Goal: Navigation & Orientation: Find specific page/section

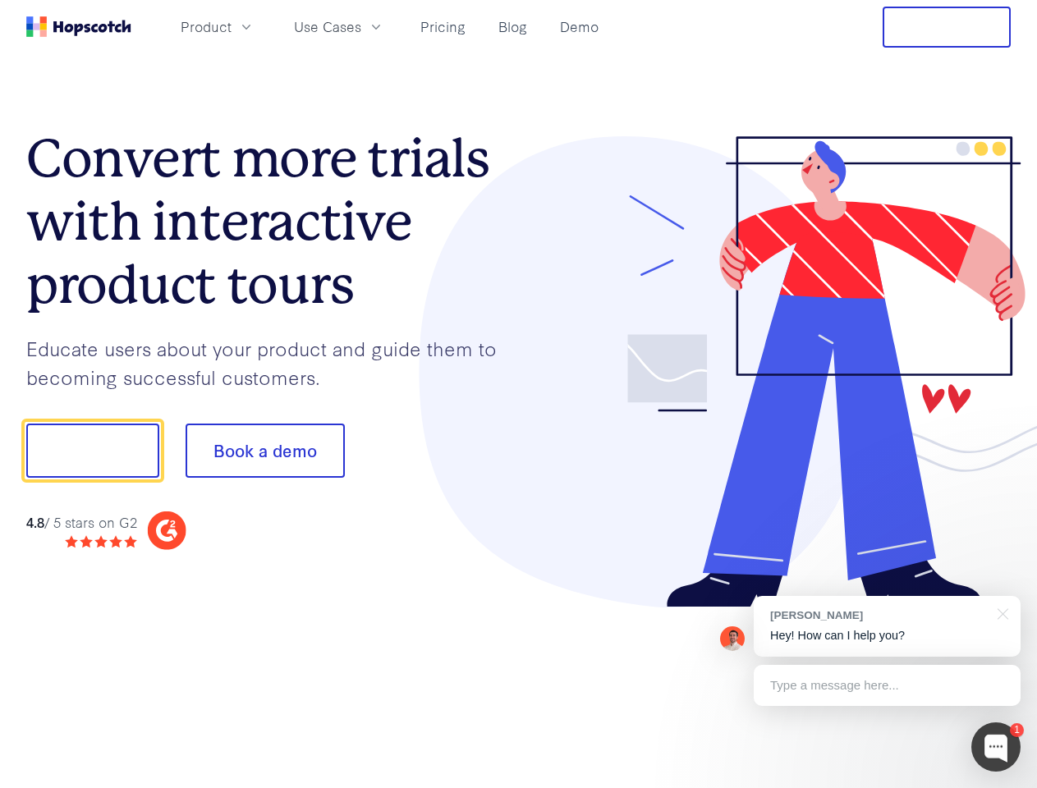
click at [519, 394] on div at bounding box center [765, 372] width 493 height 472
click at [232, 26] on span "Product" at bounding box center [206, 26] width 51 height 21
click at [361, 26] on span "Use Cases" at bounding box center [327, 26] width 67 height 21
click at [947, 27] on button "Free Trial" at bounding box center [947, 27] width 128 height 41
click at [92, 451] on button "Show me!" at bounding box center [92, 451] width 133 height 54
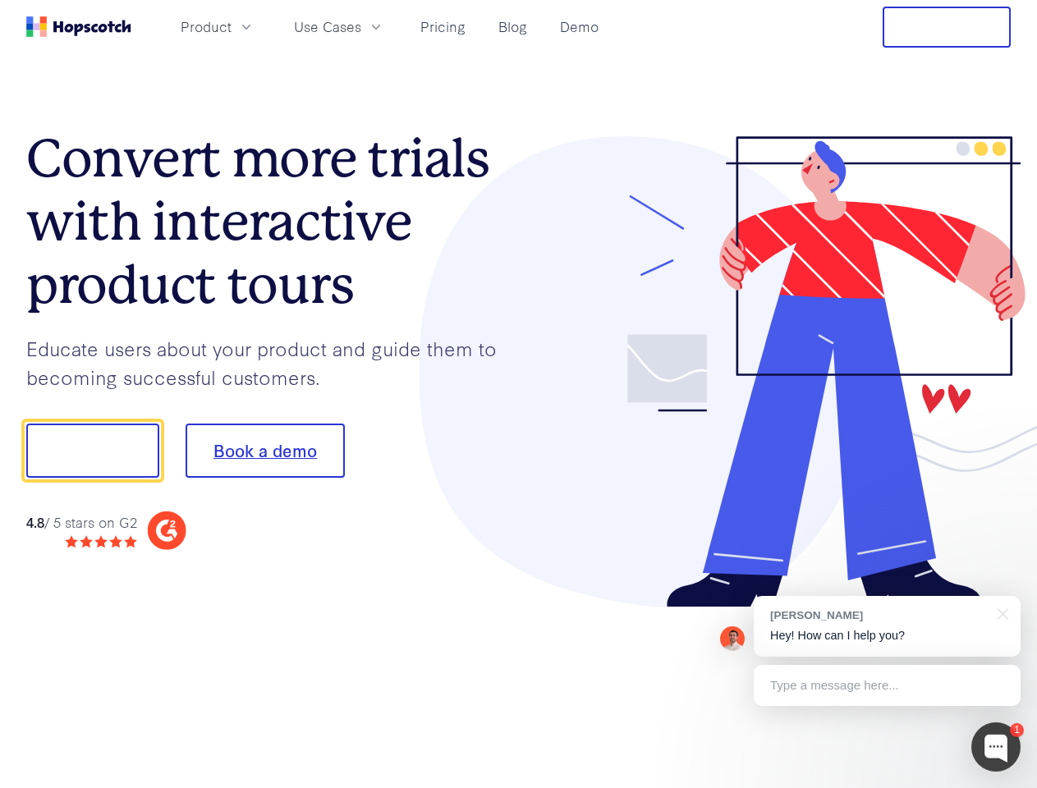
click at [264, 451] on button "Book a demo" at bounding box center [265, 451] width 159 height 54
click at [996, 747] on div at bounding box center [996, 747] width 49 height 49
click at [887, 627] on div "[PERSON_NAME] Hey! How can I help you?" at bounding box center [887, 626] width 267 height 61
click at [1000, 613] on div at bounding box center [867, 449] width 308 height 548
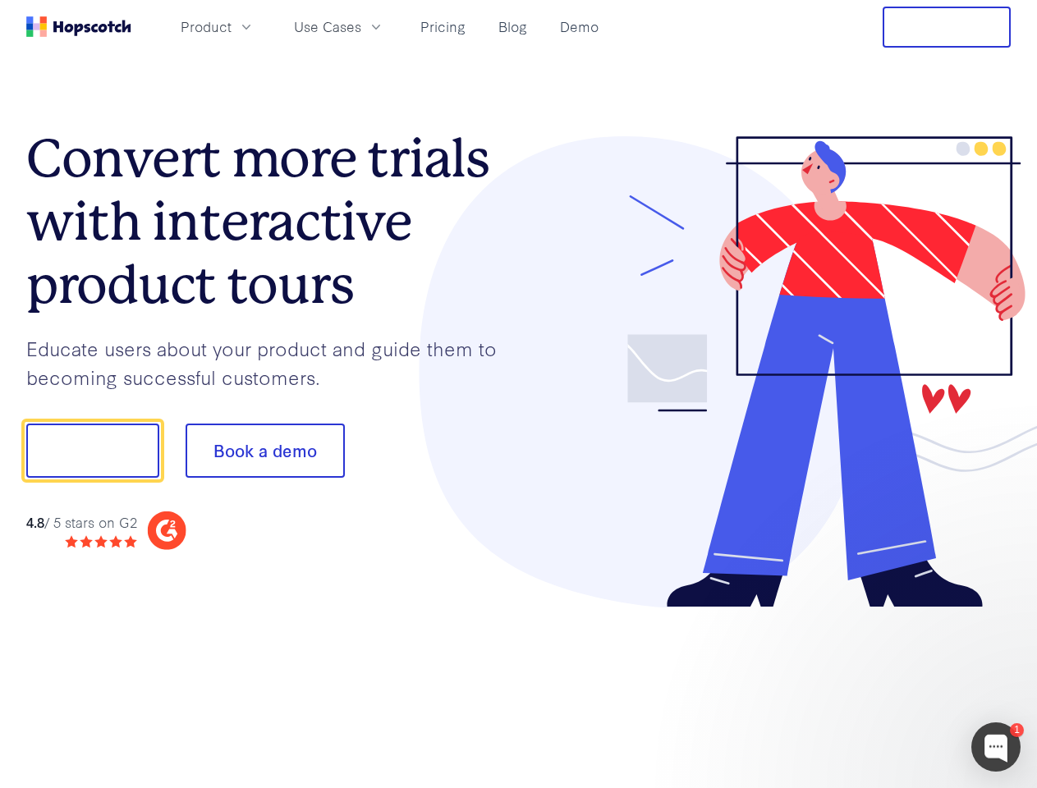
click at [887, 686] on div at bounding box center [867, 449] width 308 height 548
